Goal: Task Accomplishment & Management: Complete application form

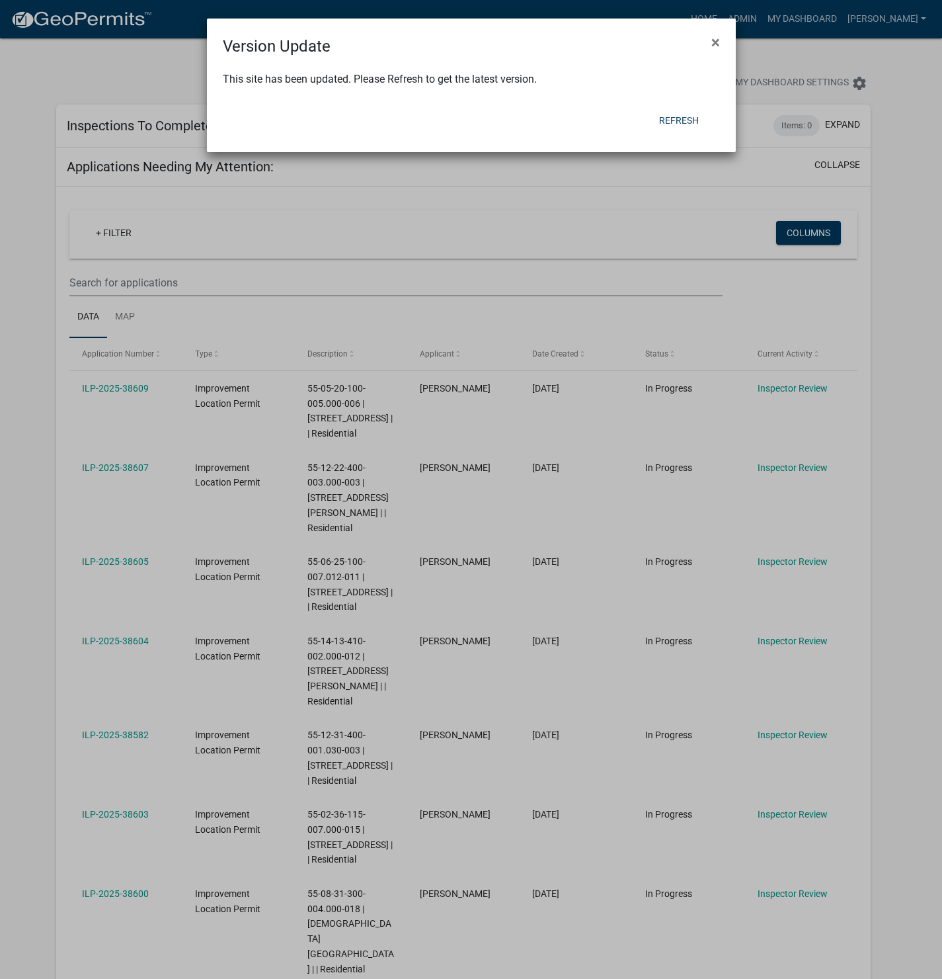
select select "1: 25"
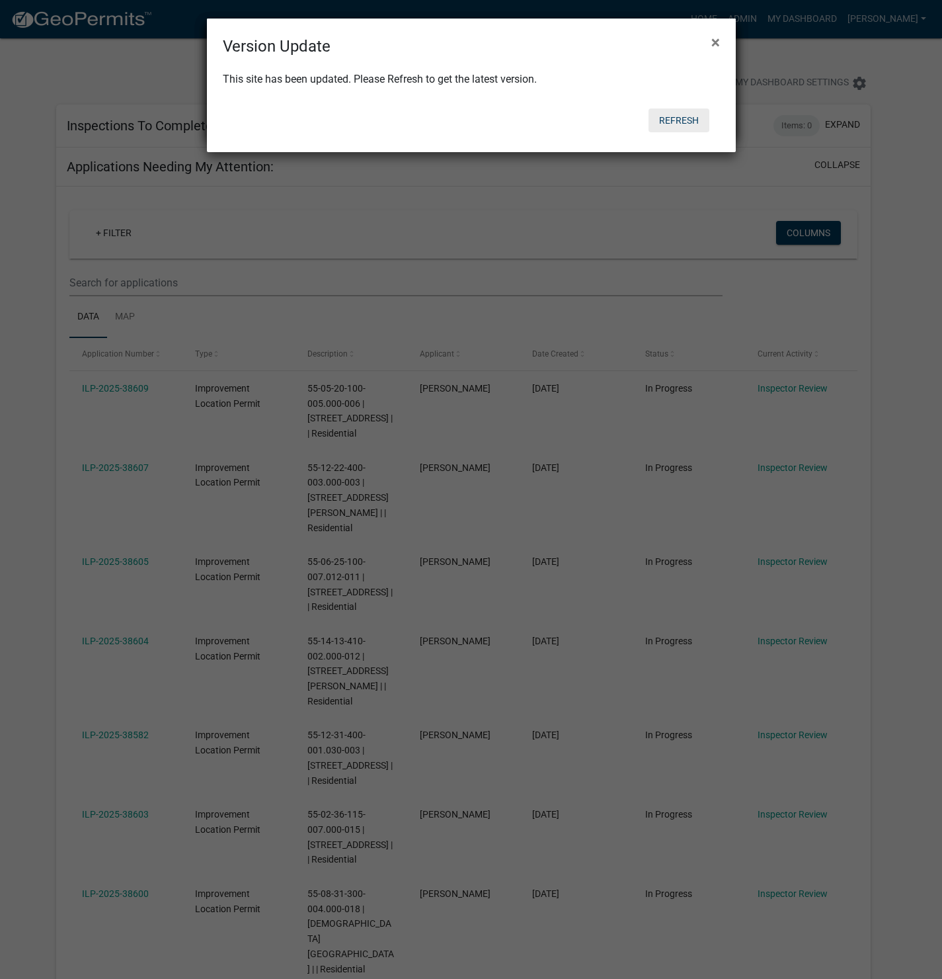
click at [674, 115] on button "Refresh" at bounding box center [679, 120] width 61 height 24
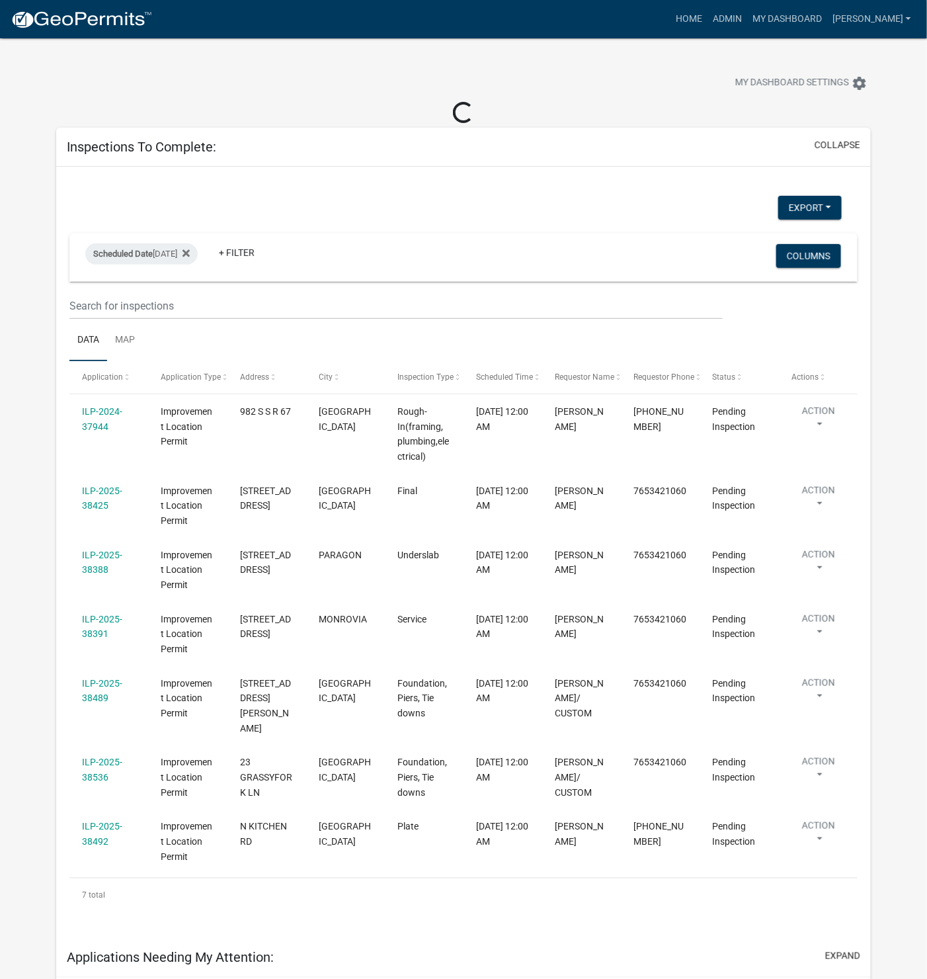
select select "1: 25"
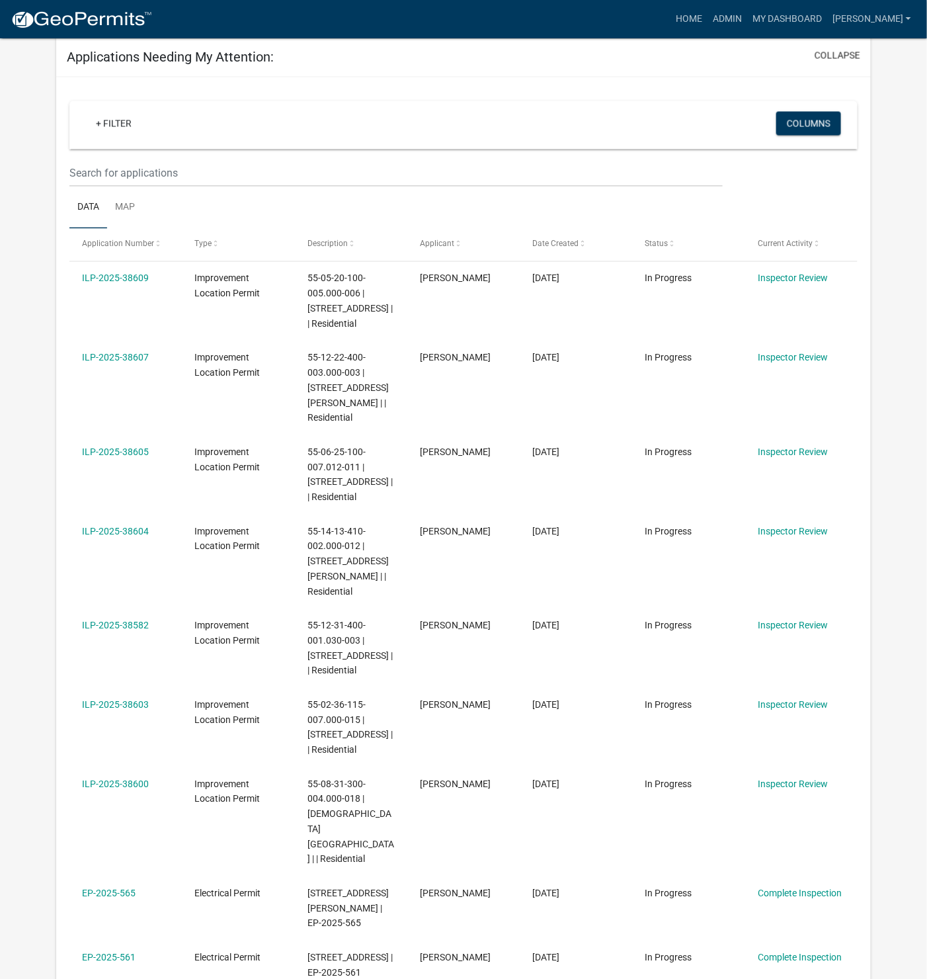
scroll to position [893, 0]
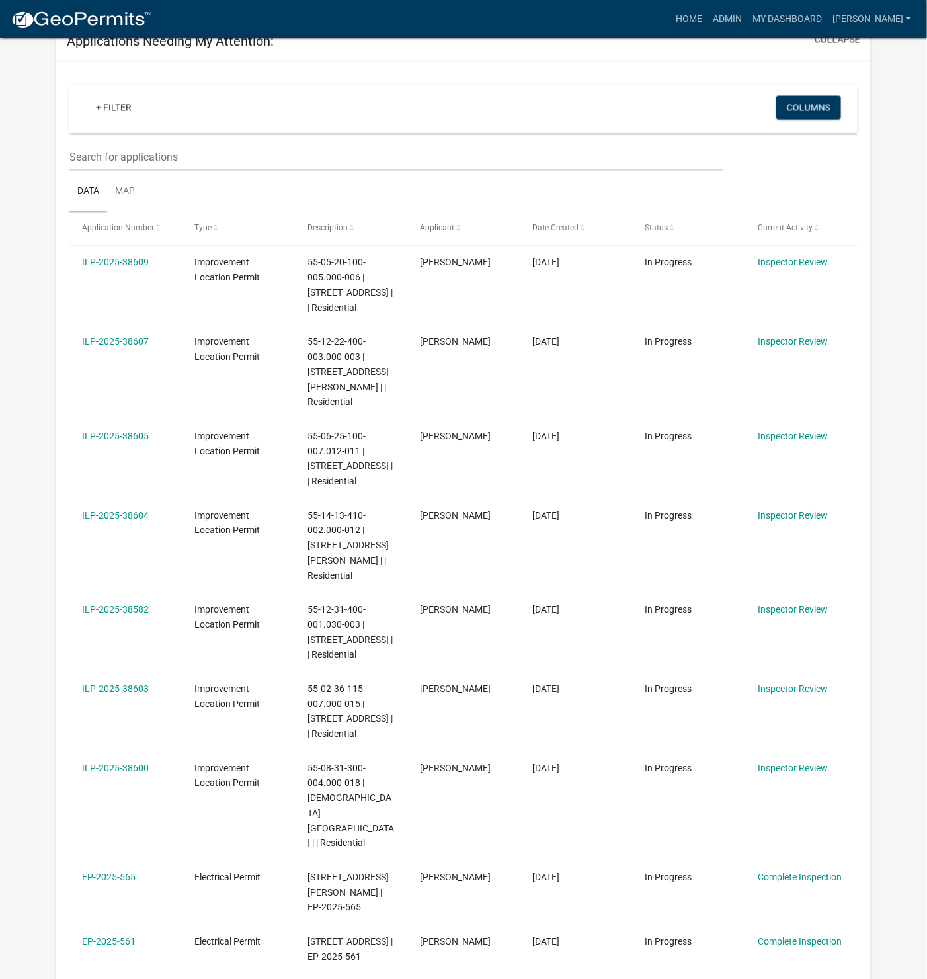
click at [115, 431] on link "ILP-2025-38605" at bounding box center [115, 436] width 67 height 11
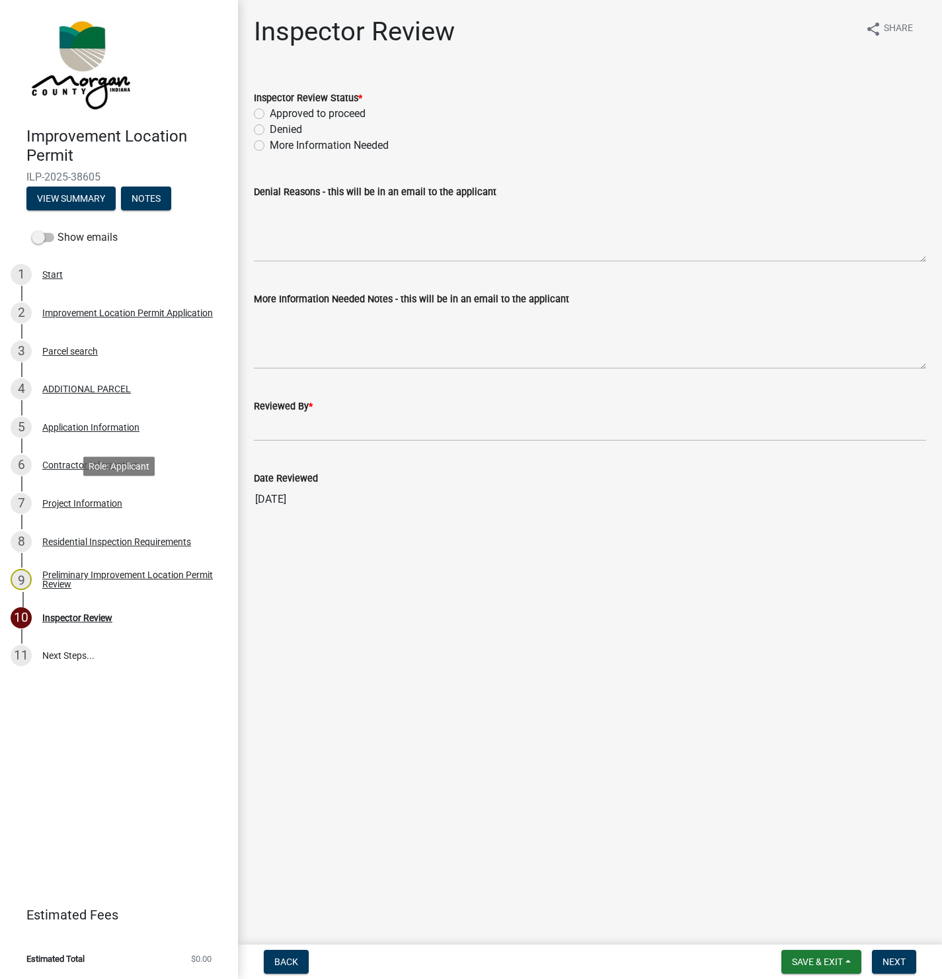
click at [76, 500] on div "Project Information" at bounding box center [82, 503] width 80 height 9
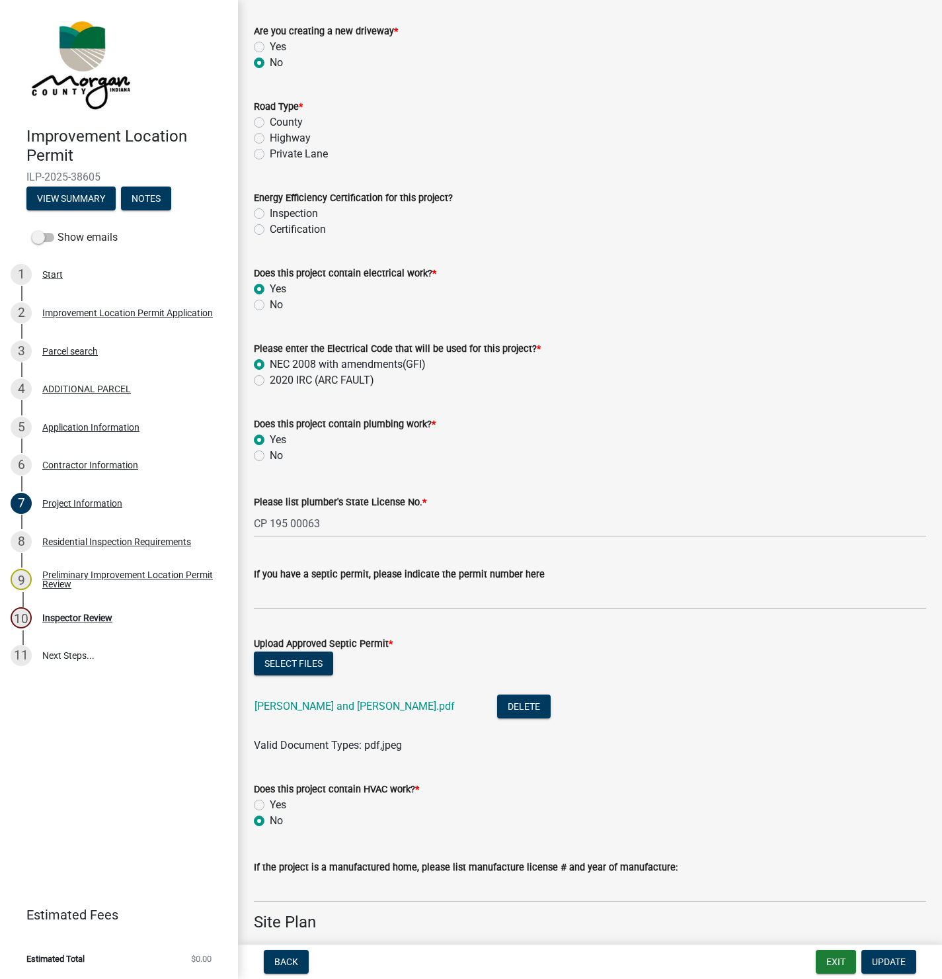
scroll to position [1686, 0]
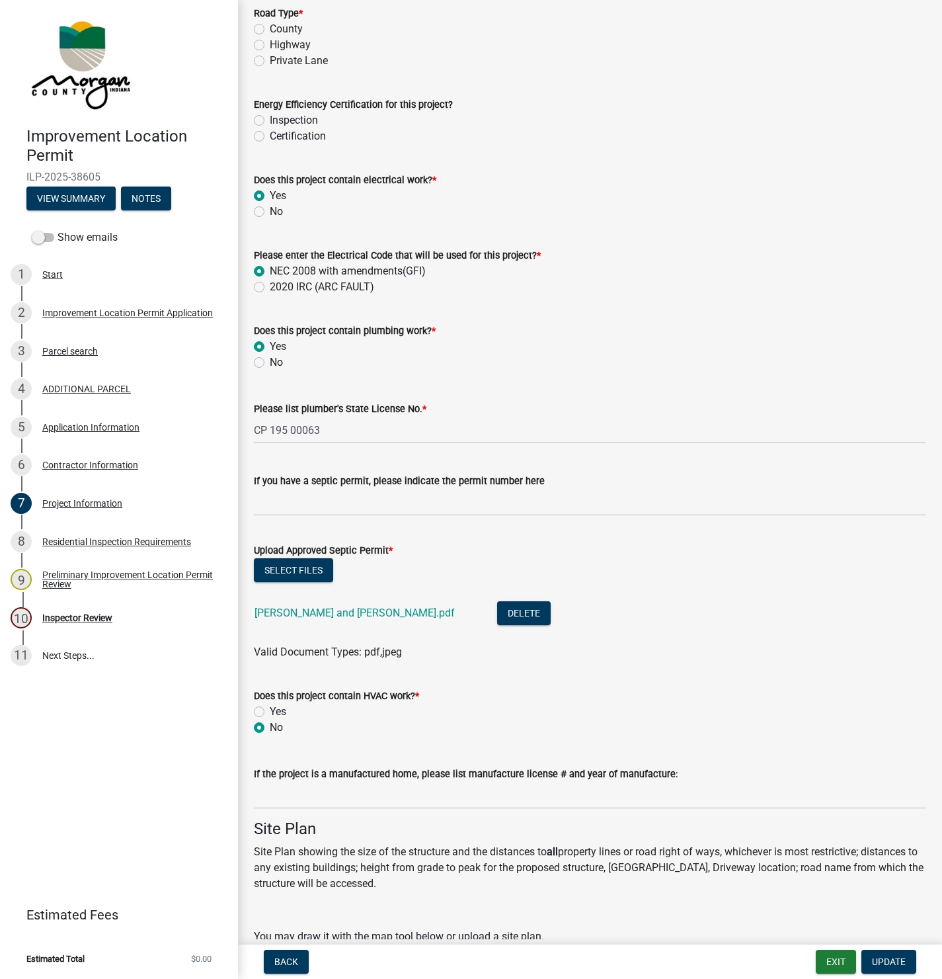
click at [323, 607] on link "[PERSON_NAME] and [PERSON_NAME].pdf" at bounding box center [355, 612] width 200 height 13
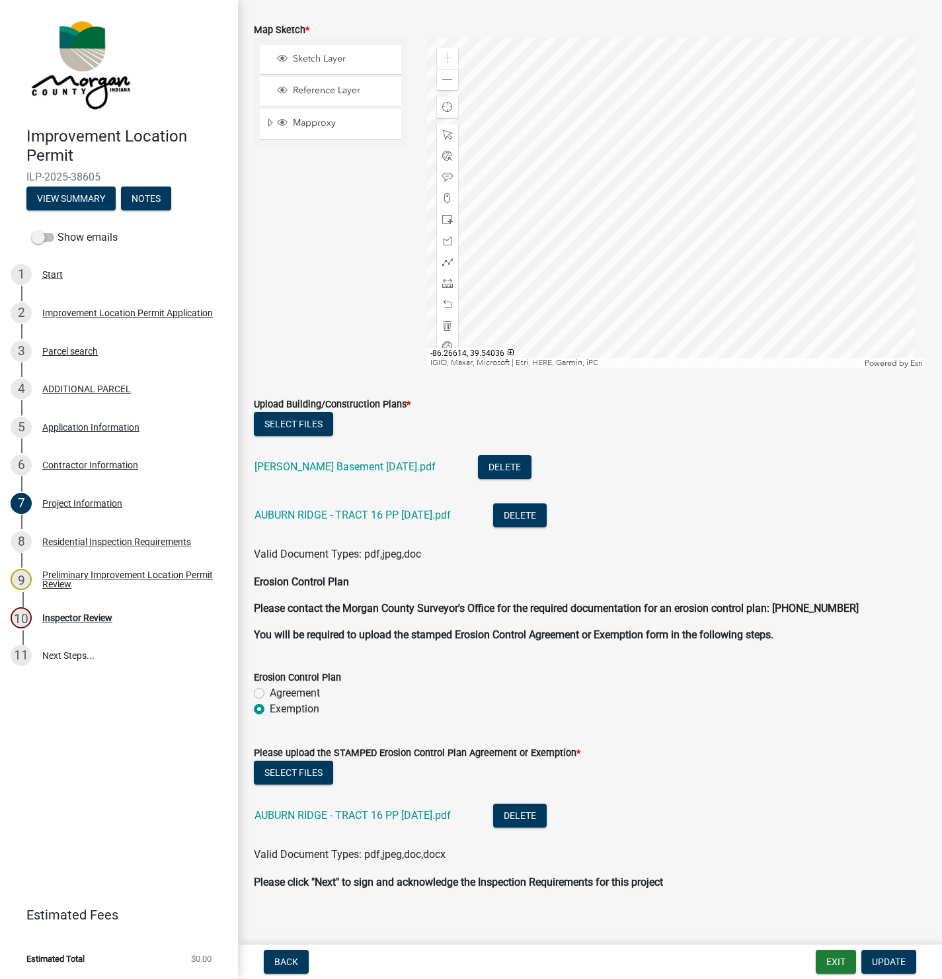
scroll to position [2772, 0]
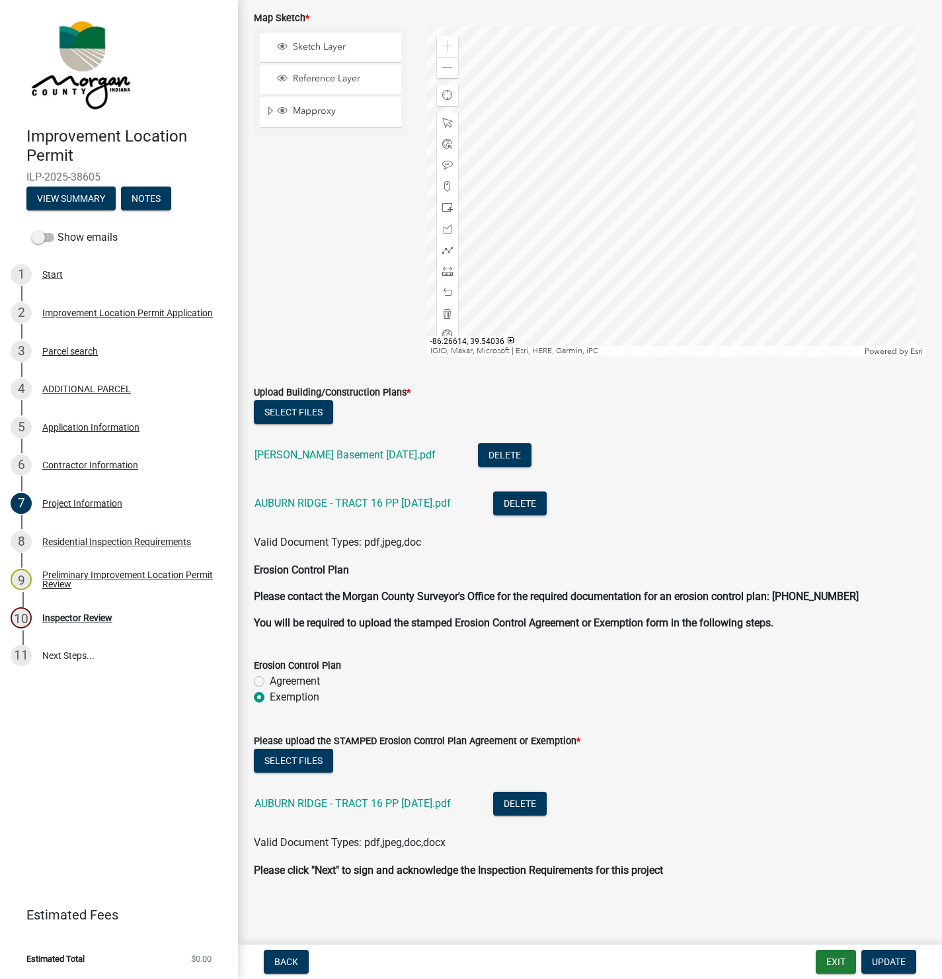
click at [316, 452] on link "[PERSON_NAME] Basement [DATE].pdf" at bounding box center [345, 454] width 181 height 13
click at [349, 504] on link "AUBURN RIDGE - TRACT 16 PP [DATE].pdf" at bounding box center [353, 503] width 196 height 13
click at [85, 621] on div "Inspector Review" at bounding box center [77, 617] width 70 height 9
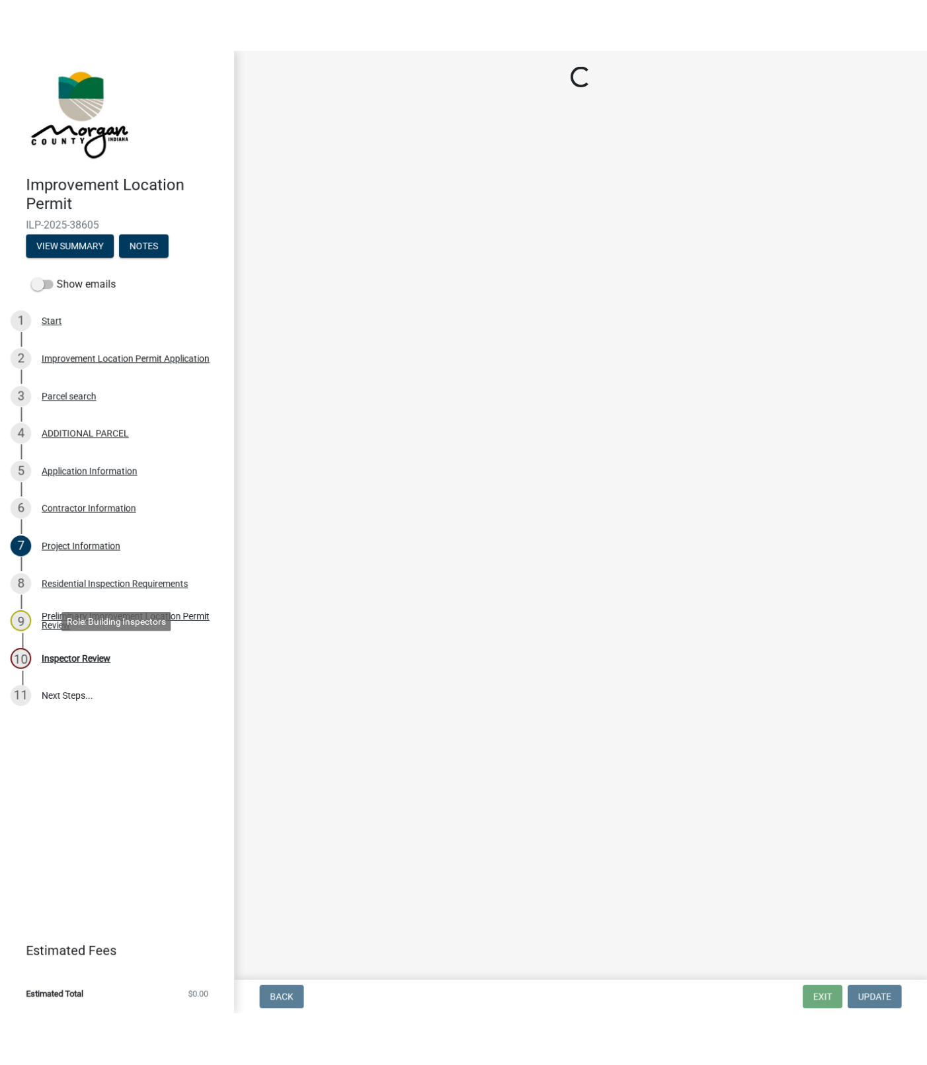
scroll to position [0, 0]
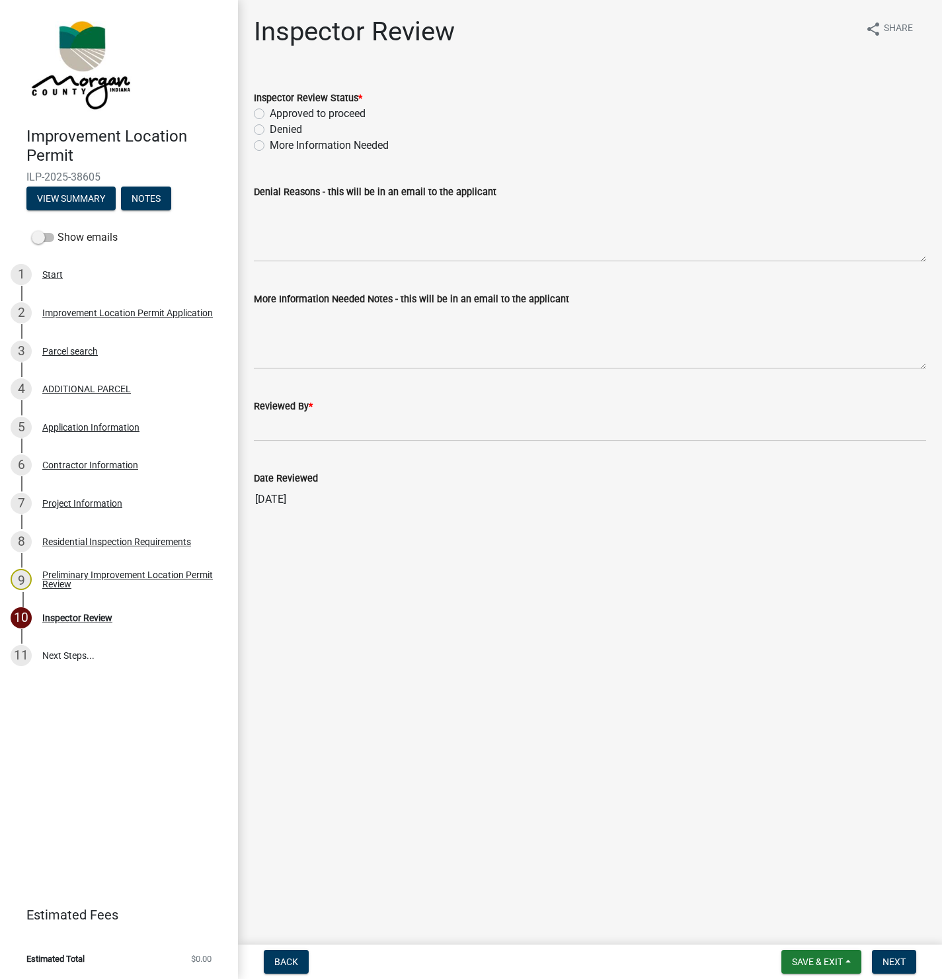
click at [270, 113] on label "Approved to proceed" at bounding box center [318, 114] width 96 height 16
click at [270, 113] on input "Approved to proceed" at bounding box center [274, 110] width 9 height 9
radio input "true"
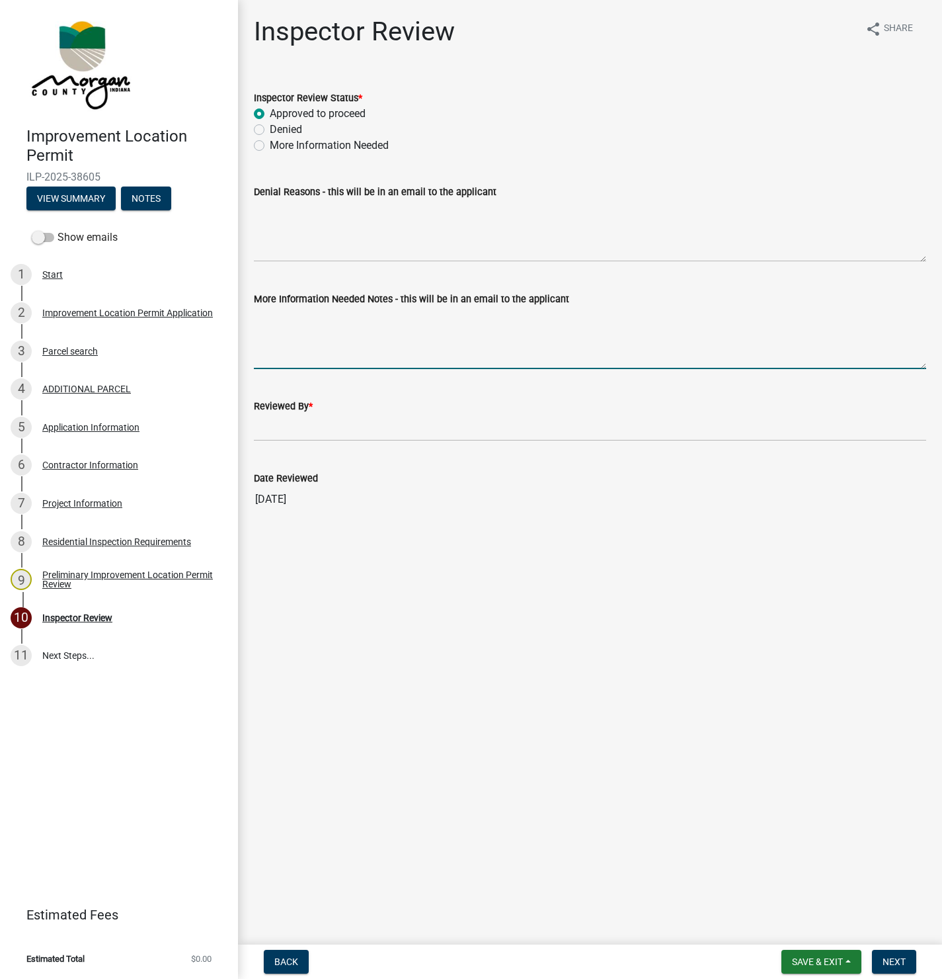
click at [259, 321] on textarea "More Information Needed Notes - this will be in an email to the applicant" at bounding box center [590, 338] width 672 height 62
click at [619, 314] on textarea "Note: This remodel does not provide the required safety provisions to allow foe…" at bounding box center [590, 338] width 672 height 62
click at [680, 315] on textarea "Note: This remodel does not provide the required safety provisions to allow for…" at bounding box center [590, 338] width 672 height 62
type textarea "Note: This remodel does not provide the required safety provisions to allow for…"
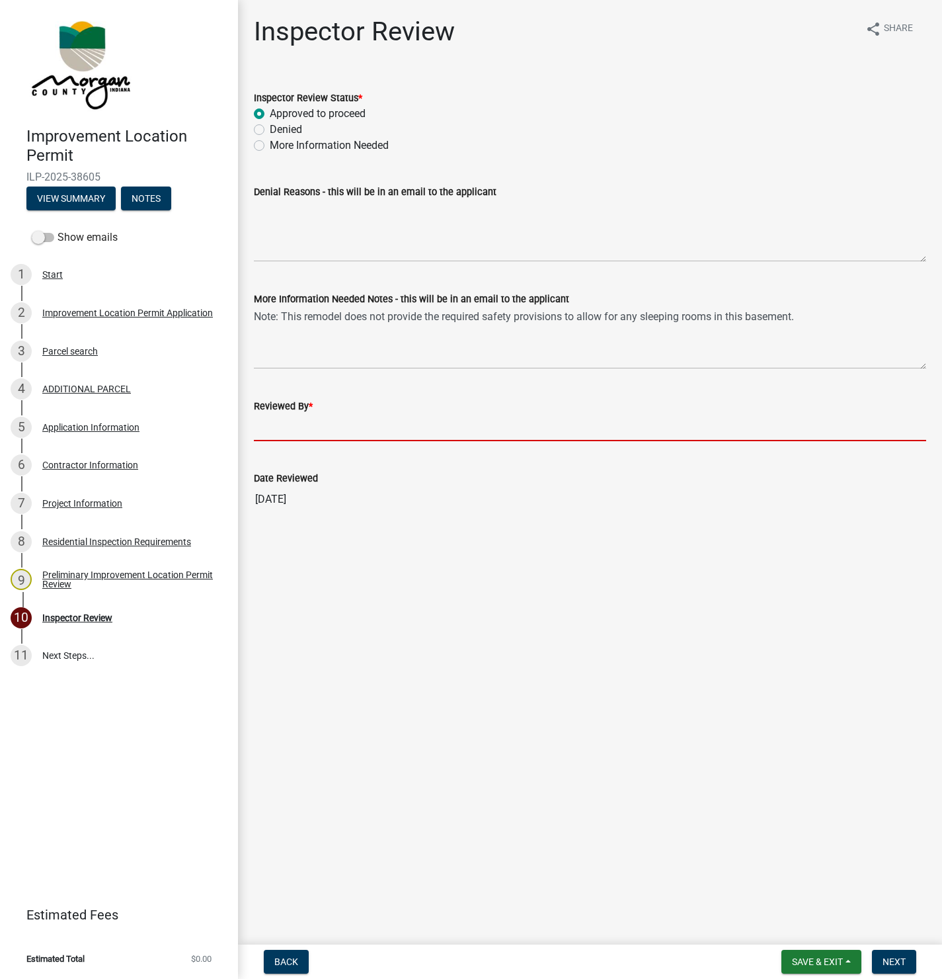
click at [284, 428] on input "Reviewed By *" at bounding box center [590, 427] width 672 height 27
type input "[PERSON_NAME]"
click at [895, 962] on span "Next" at bounding box center [894, 961] width 23 height 11
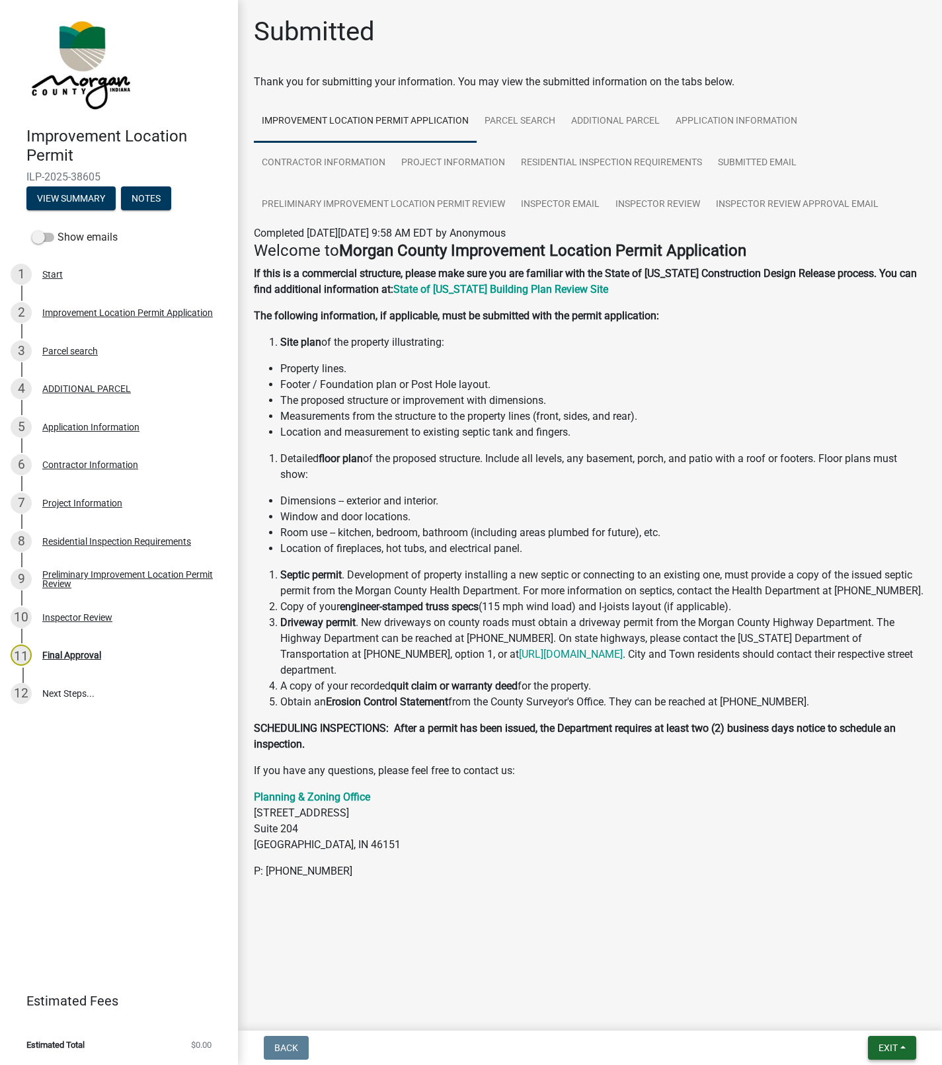
click at [889, 978] on span "Exit" at bounding box center [888, 1048] width 19 height 11
click at [847, 972] on button "Save" at bounding box center [864, 983] width 106 height 32
click at [889, 978] on span "Exit" at bounding box center [888, 1048] width 19 height 11
click at [856, 978] on button "Save & Exit" at bounding box center [864, 1014] width 106 height 32
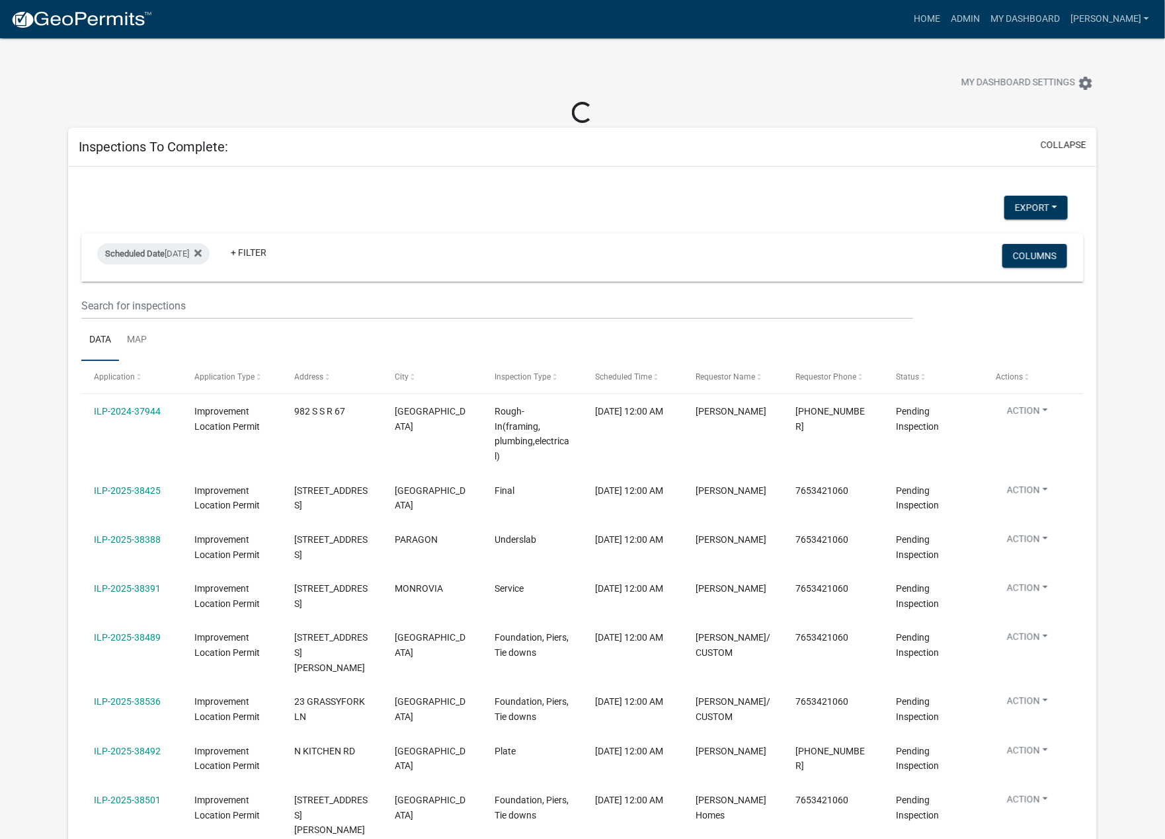
select select "1: 25"
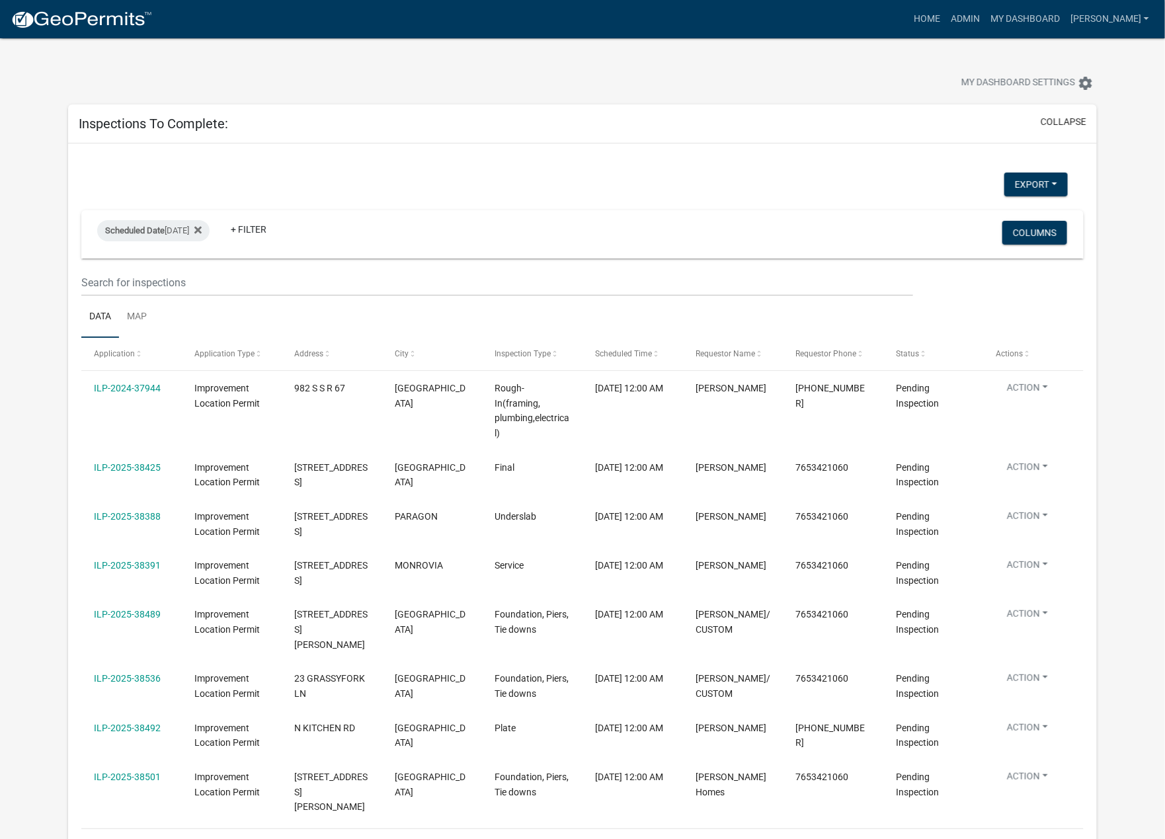
click at [695, 499] on datatable-body-cell "[PERSON_NAME]" at bounding box center [733, 523] width 101 height 49
click at [768, 272] on input "text" at bounding box center [497, 282] width 832 height 27
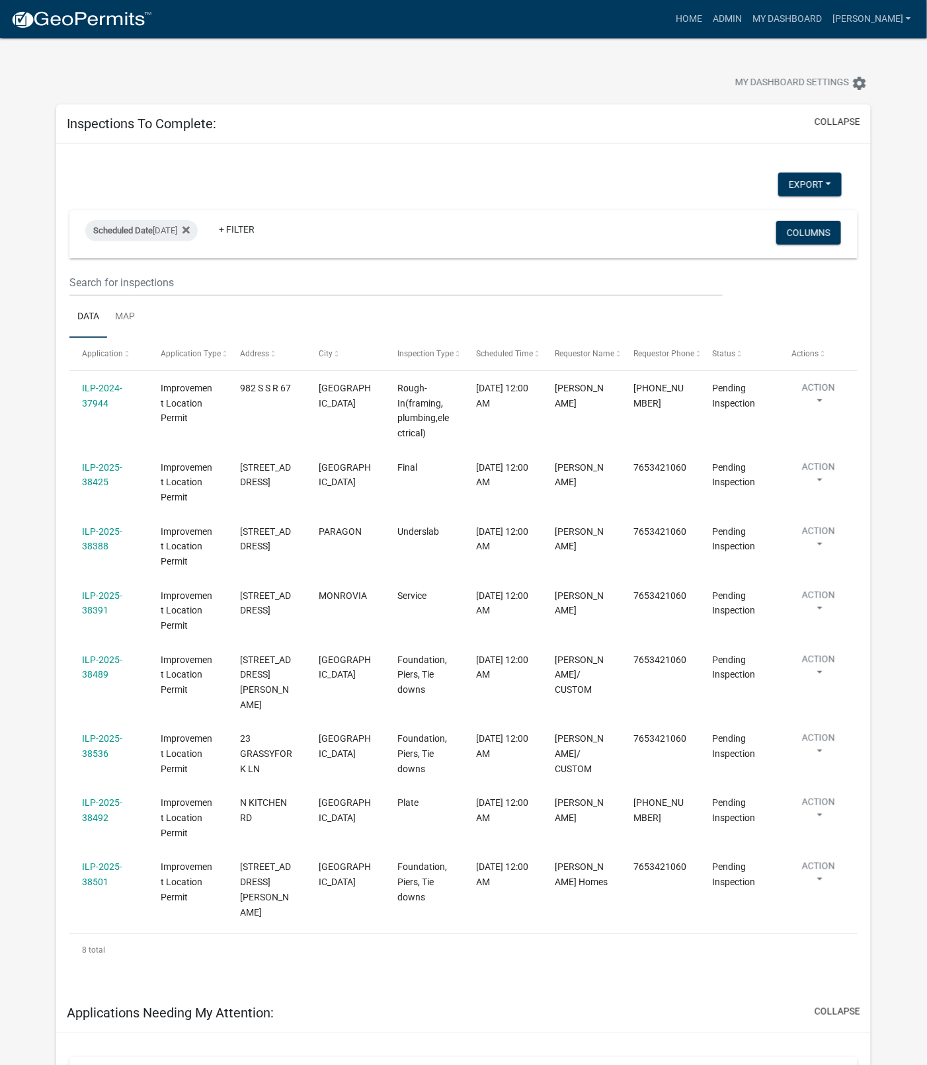
scroll to position [5, 0]
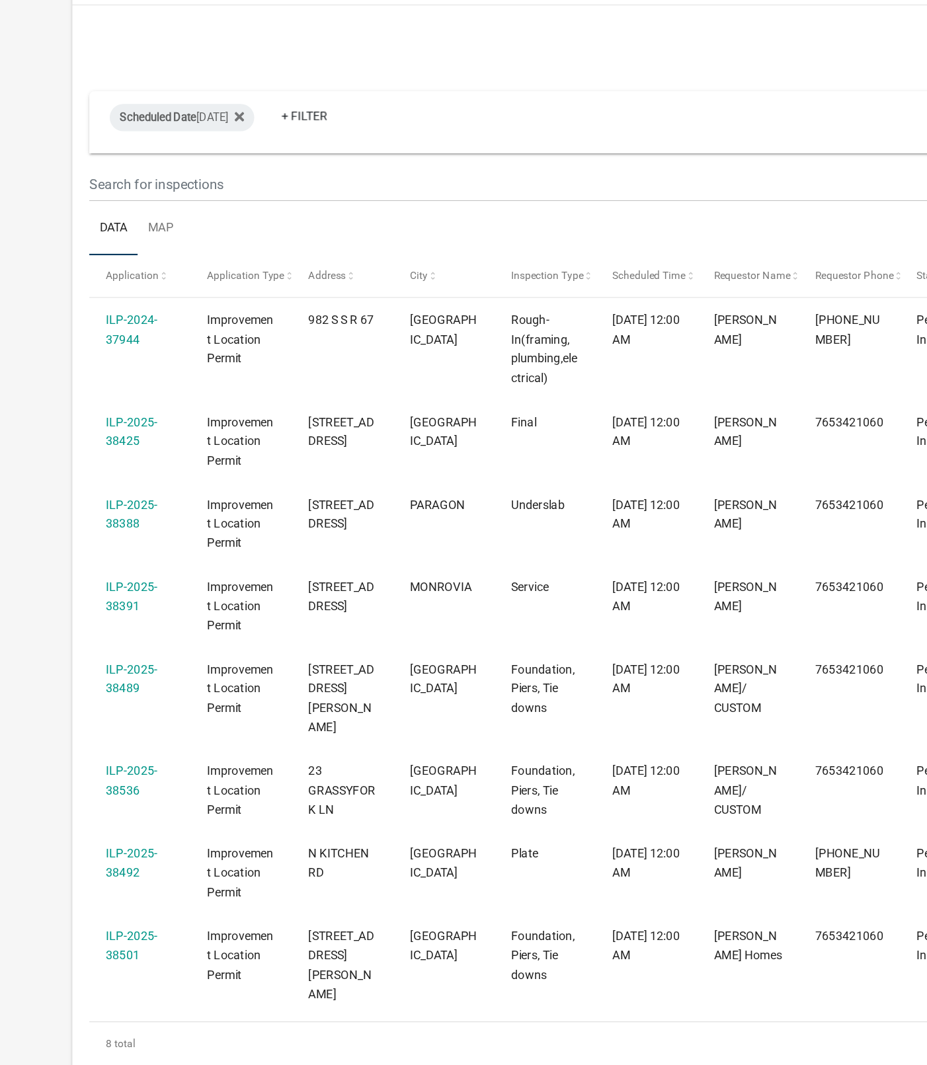
click at [104, 729] on link "ILP-2025-38536" at bounding box center [102, 742] width 40 height 26
click at [104, 734] on link "ILP-2025-38536" at bounding box center [102, 742] width 40 height 26
